Goal: Check status: Check status

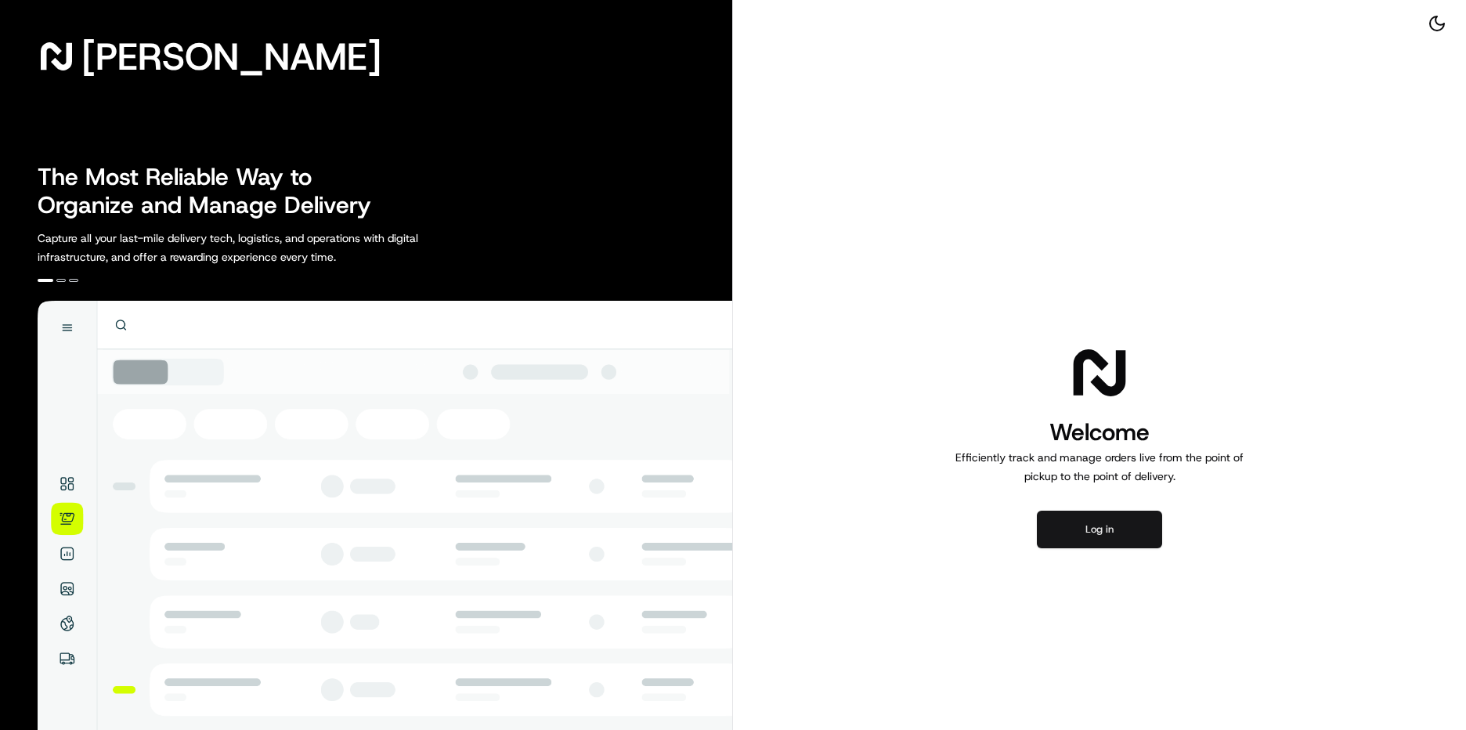
click at [1113, 536] on button "Log in" at bounding box center [1099, 529] width 125 height 38
